Goal: Find specific page/section: Find specific page/section

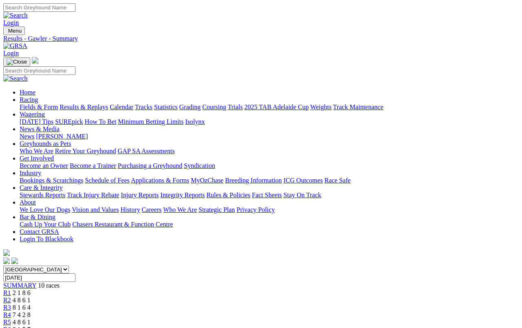
click at [40, 104] on link "Fields & Form" at bounding box center [39, 107] width 38 height 7
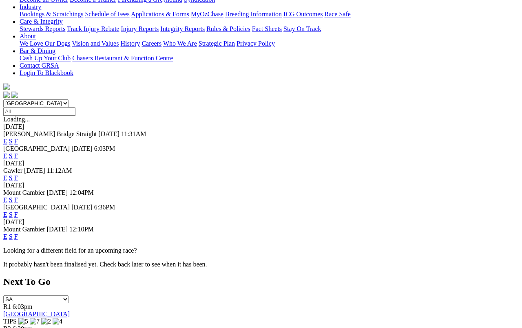
scroll to position [166, 0]
click at [18, 211] on link "F" at bounding box center [16, 214] width 4 height 7
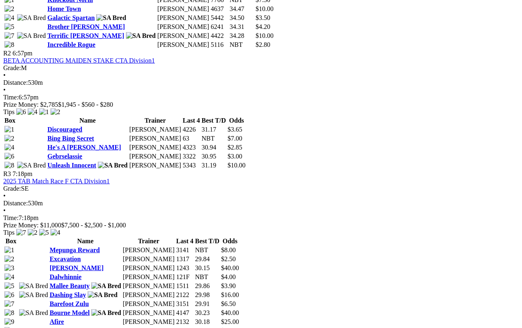
scroll to position [513, 2]
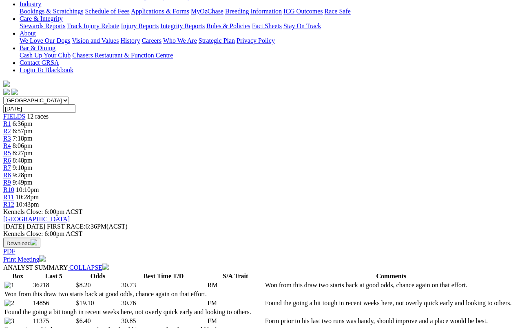
scroll to position [166, 0]
